Goal: Transaction & Acquisition: Purchase product/service

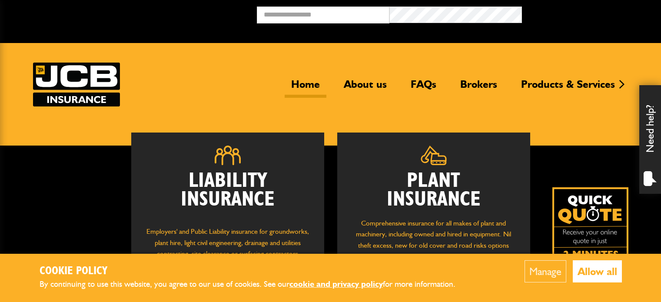
scroll to position [130, 0]
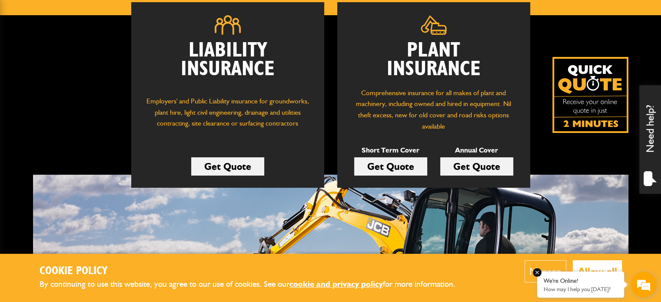
click at [589, 272] on div "We're Online! How may I help you [DATE]?" at bounding box center [580, 284] width 87 height 26
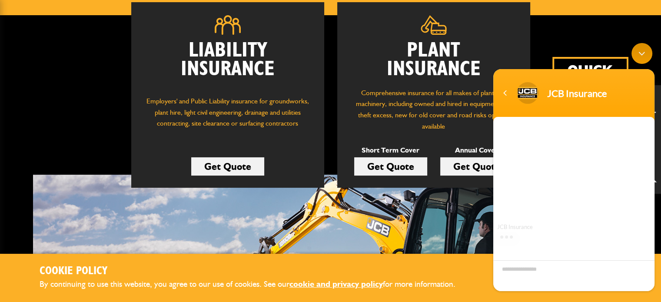
scroll to position [0, 0]
click at [252, 165] on link "Get Quote" at bounding box center [227, 166] width 73 height 18
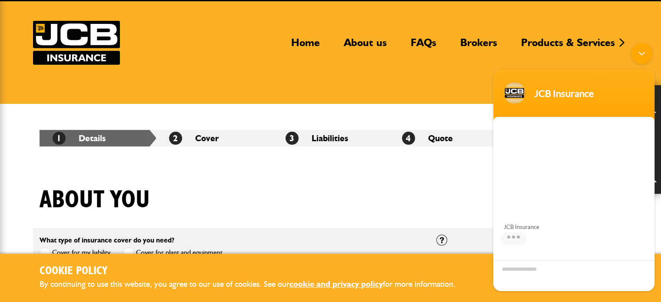
scroll to position [87, 0]
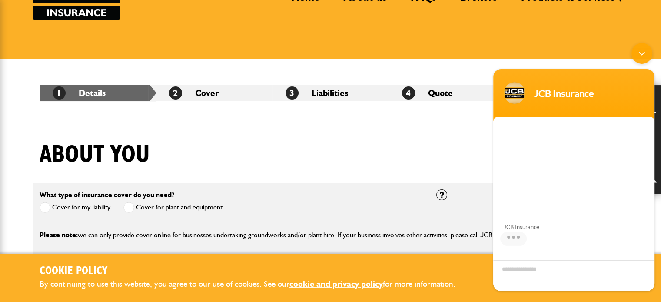
click at [638, 54] on div "Minimize live chat window" at bounding box center [641, 53] width 21 height 21
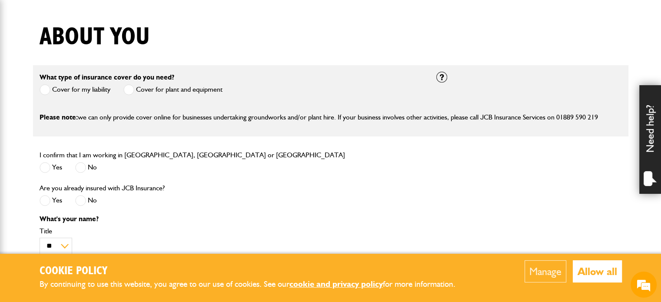
scroll to position [217, 0]
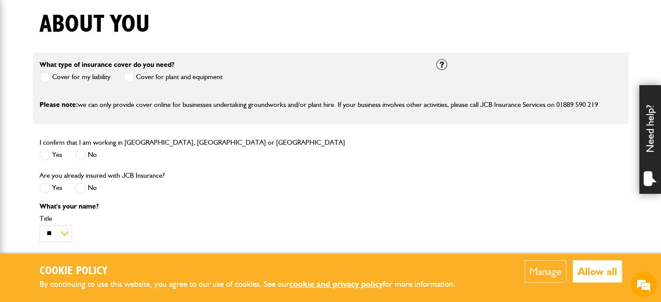
click at [46, 155] on span at bounding box center [45, 154] width 11 height 11
click at [83, 188] on span at bounding box center [80, 187] width 11 height 11
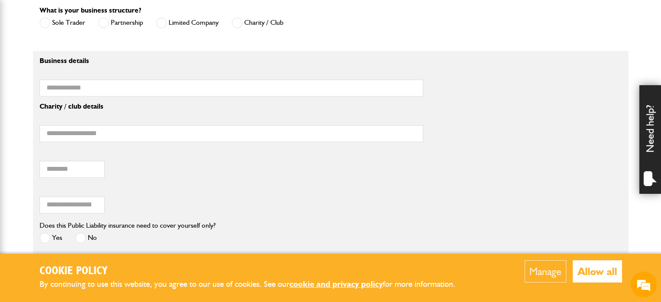
scroll to position [651, 0]
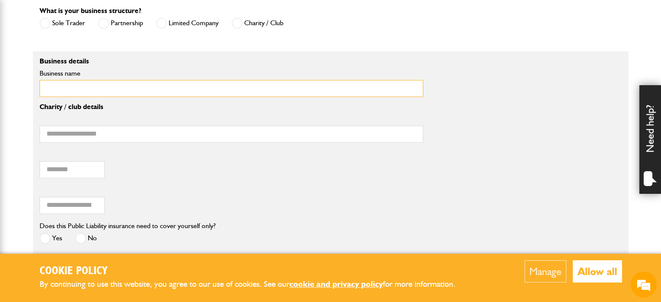
click at [170, 93] on input "Business name" at bounding box center [231, 88] width 383 height 17
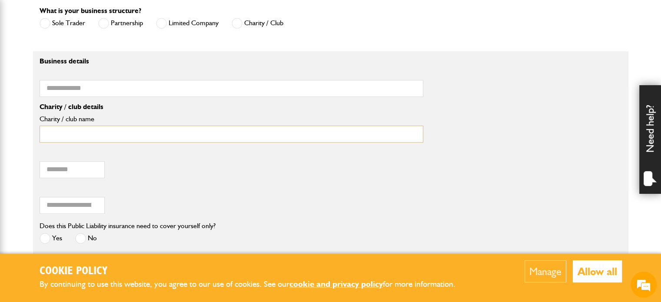
click at [149, 126] on input "Charity / club name" at bounding box center [231, 134] width 383 height 17
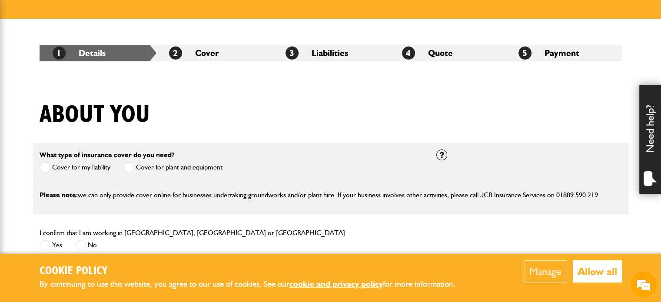
scroll to position [174, 0]
